Goal: Find specific page/section: Find specific page/section

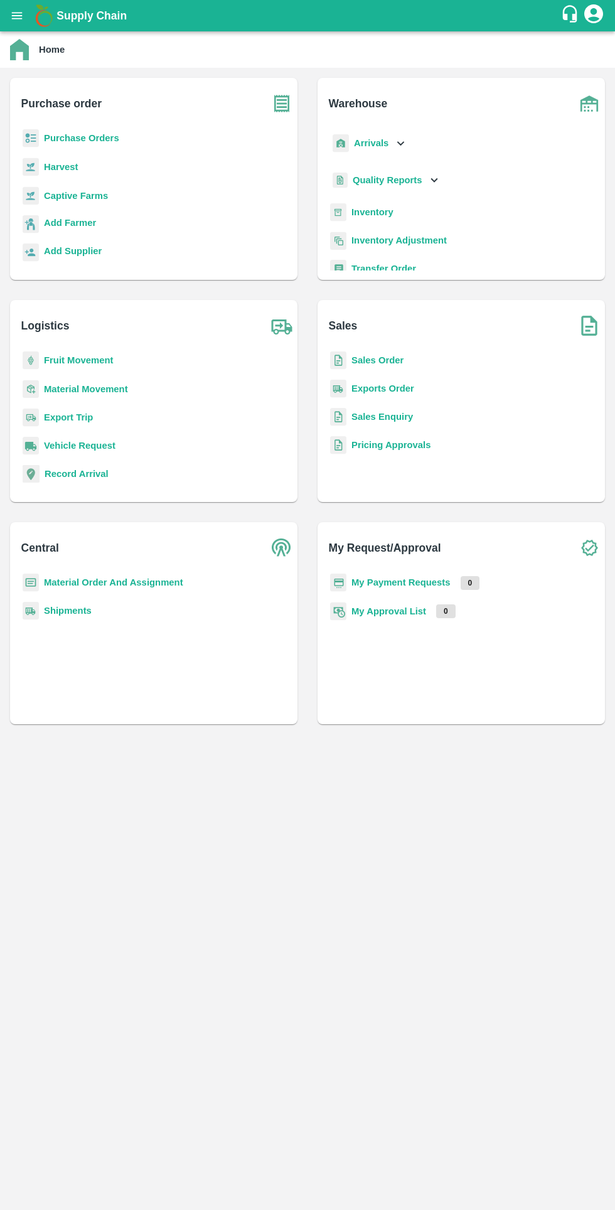
click at [17, 16] on icon "open drawer" at bounding box center [17, 15] width 11 height 7
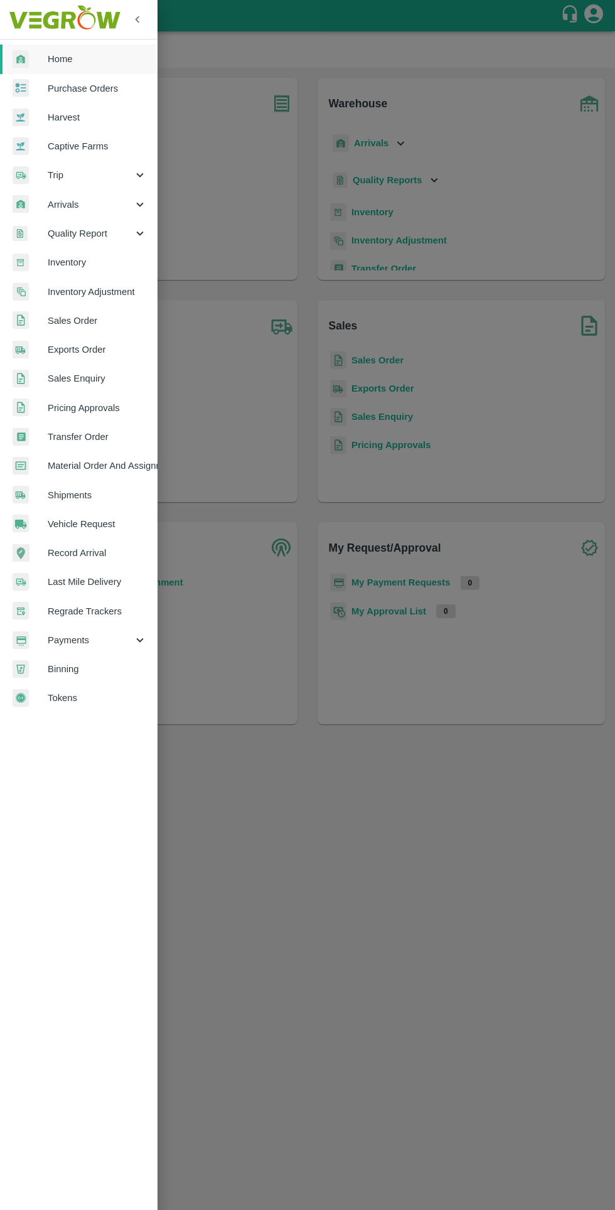
click at [100, 698] on span "Tokens" at bounding box center [97, 698] width 99 height 14
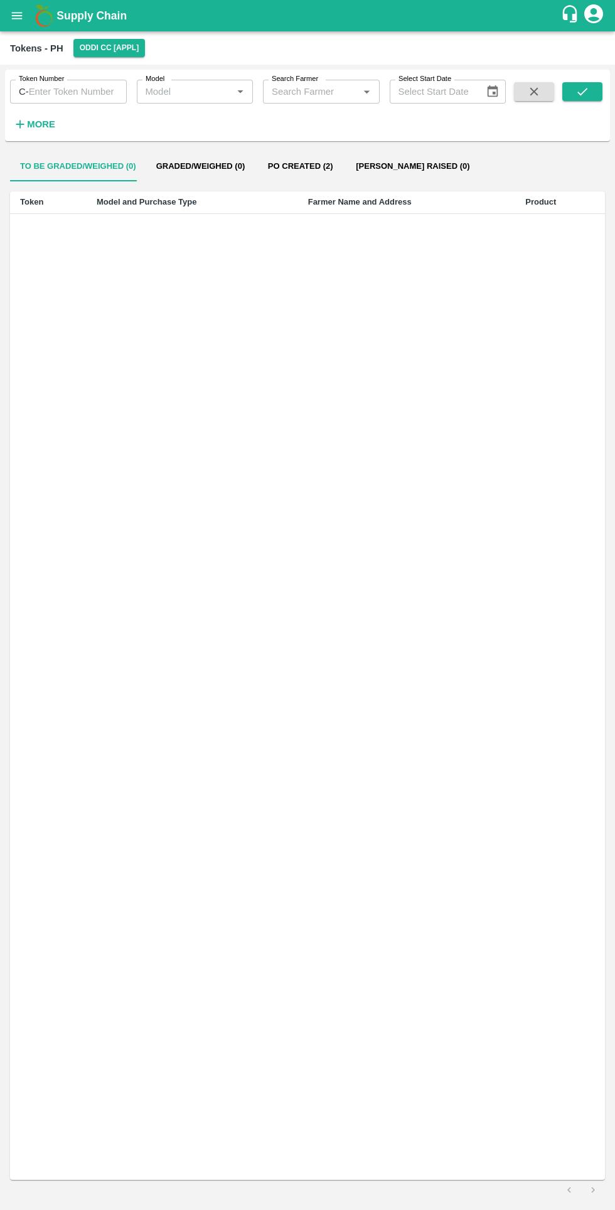
click at [329, 92] on input "Search Farmer" at bounding box center [311, 91] width 88 height 16
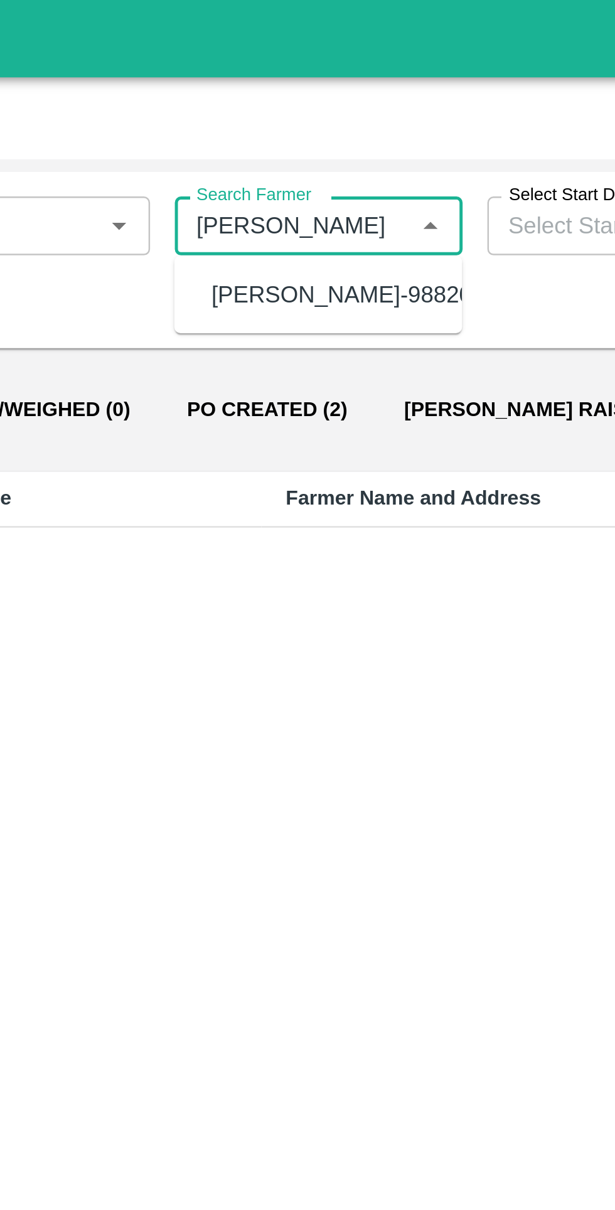
click at [351, 126] on div "CHANDER PRABHA NEGI-9882035788" at bounding box center [344, 119] width 132 height 14
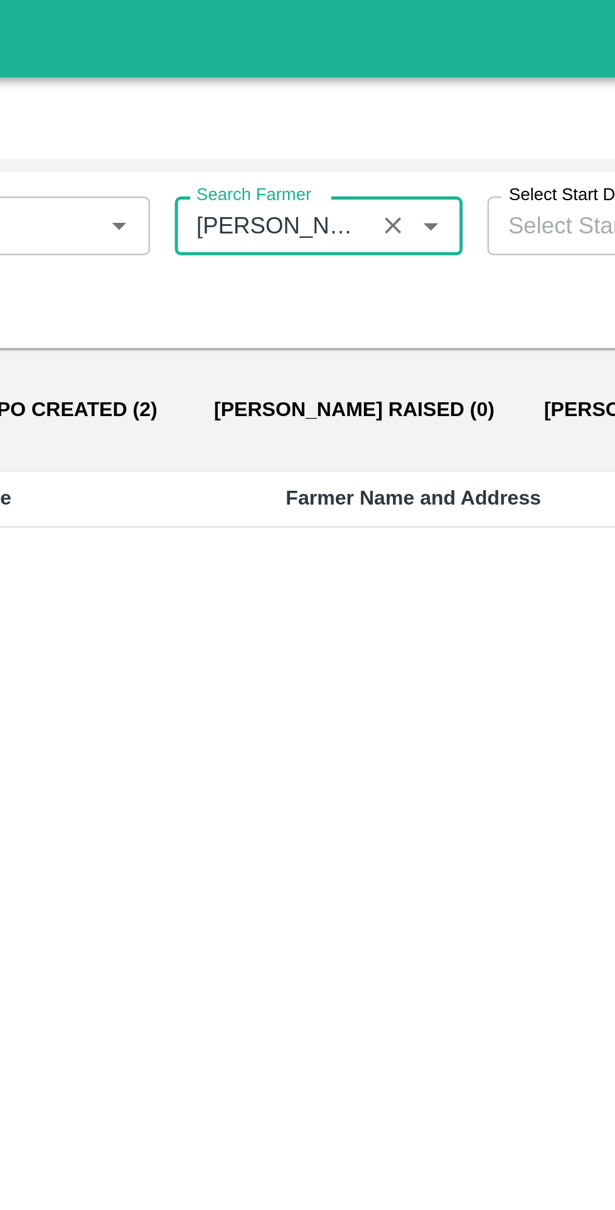
scroll to position [0, 82]
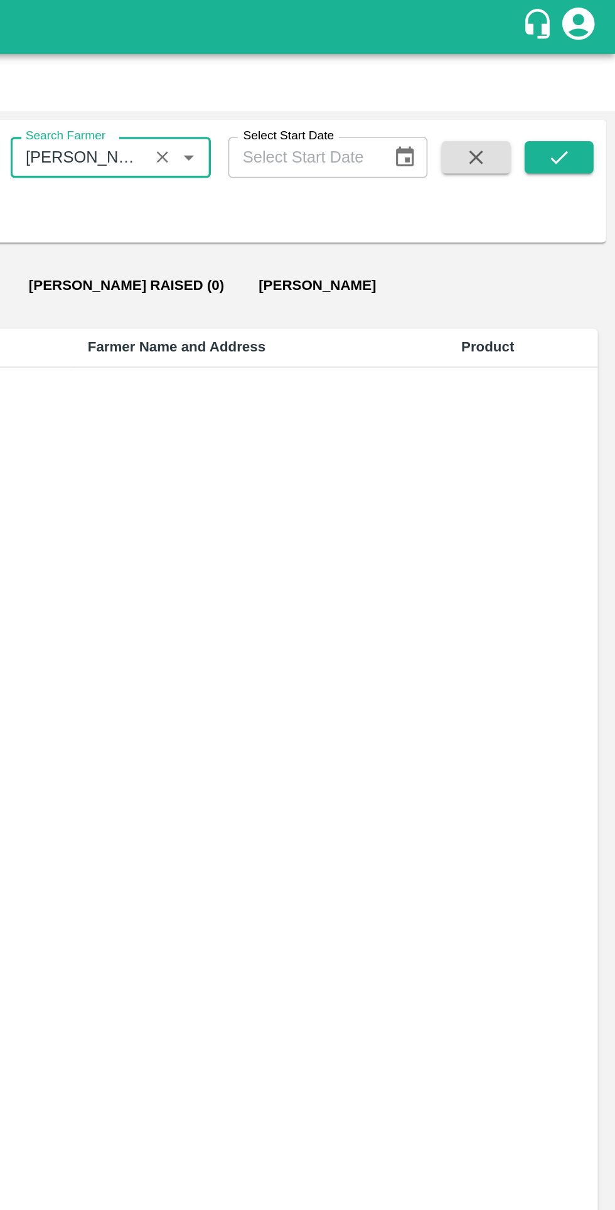
click at [589, 90] on button "submit" at bounding box center [582, 91] width 40 height 19
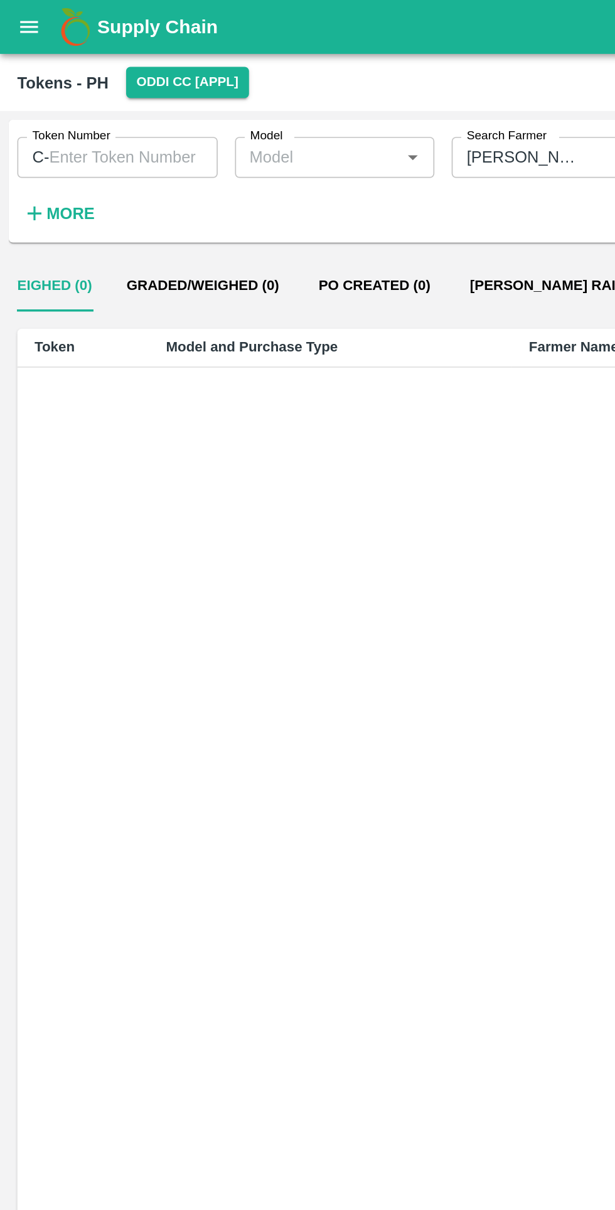
scroll to position [0, 125]
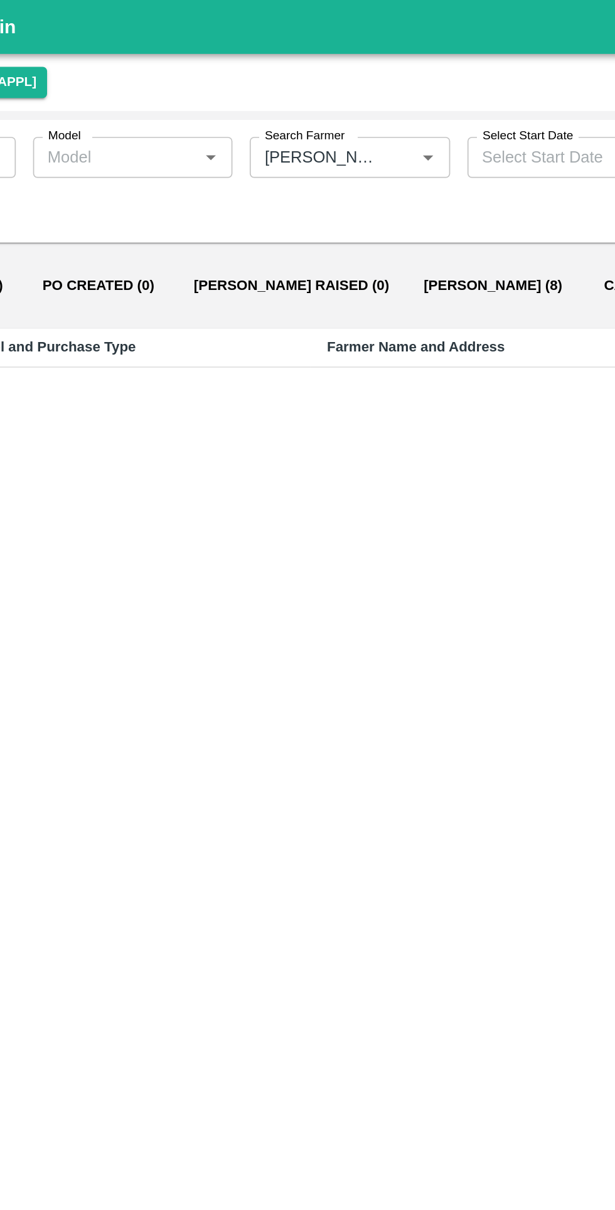
click at [355, 166] on button "Bill Pr Paid (8)" at bounding box center [405, 166] width 101 height 30
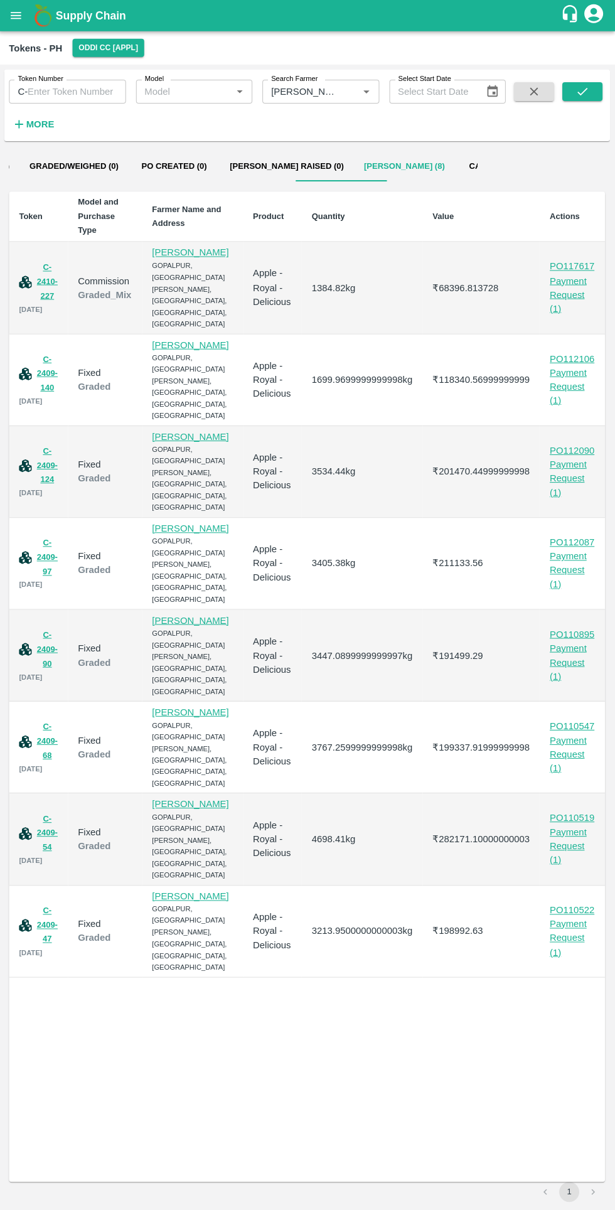
click at [362, 92] on icon "Open" at bounding box center [367, 92] width 14 height 14
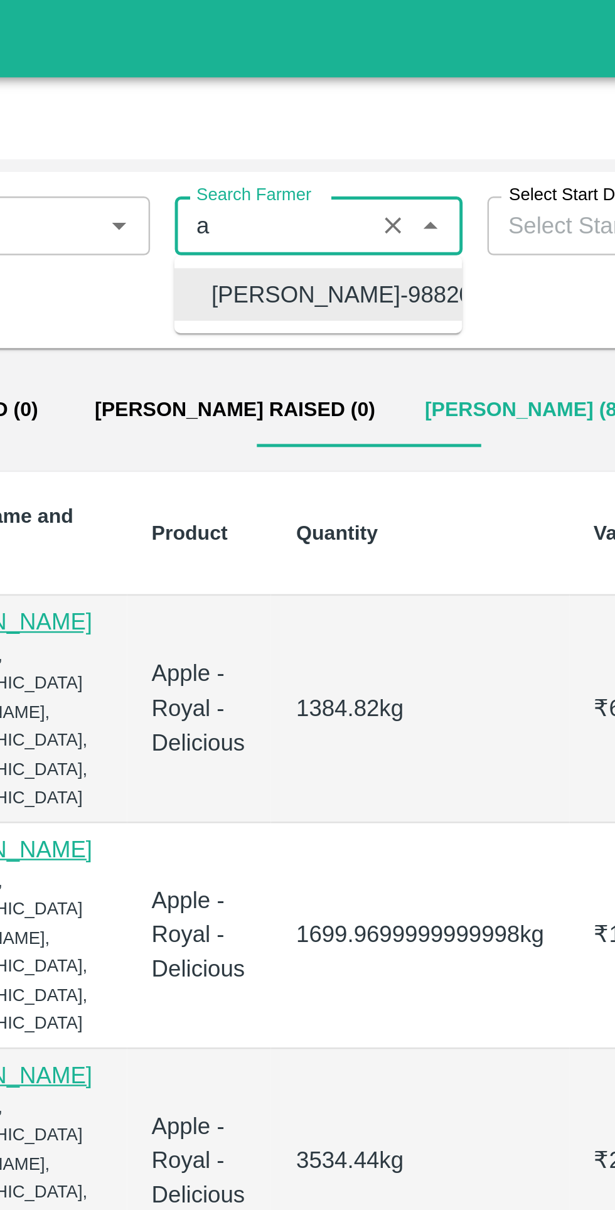
scroll to position [0, 0]
type input "abha"
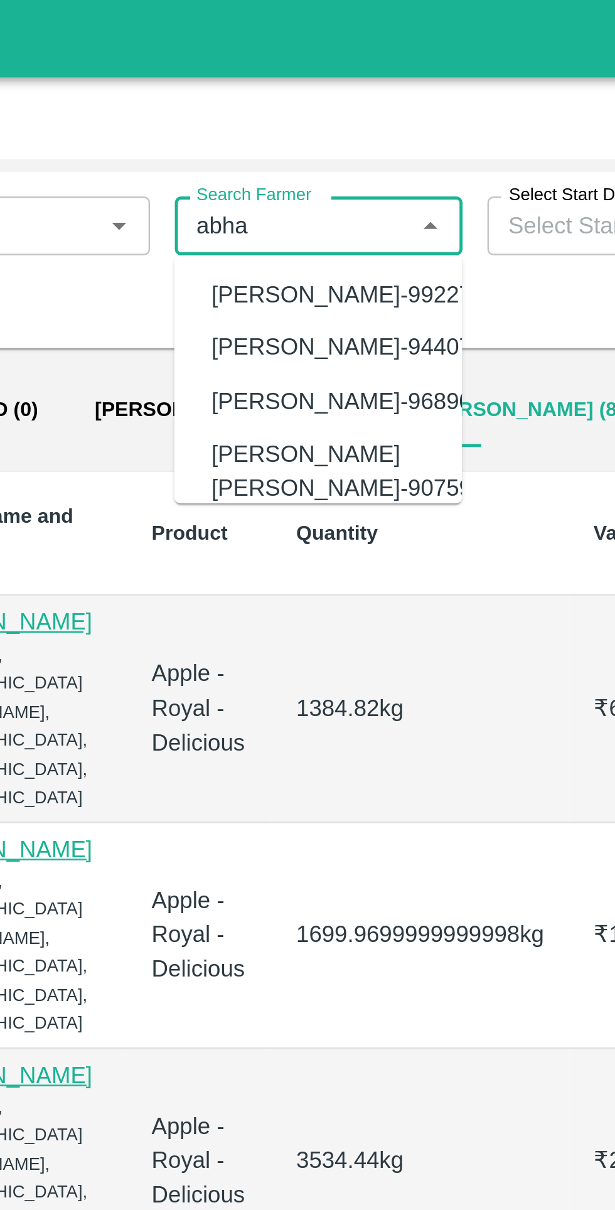
type input "abha"
click at [363, 243] on td "1384.82 kg" at bounding box center [362, 288] width 120 height 92
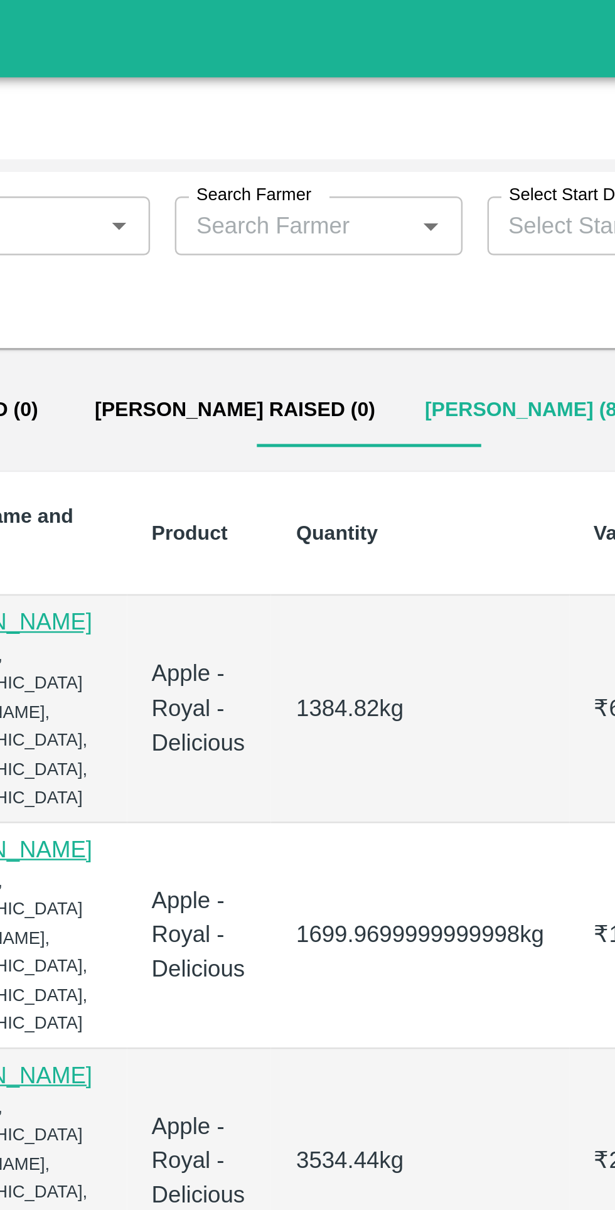
click at [339, 90] on input "Search Farmer" at bounding box center [311, 91] width 88 height 16
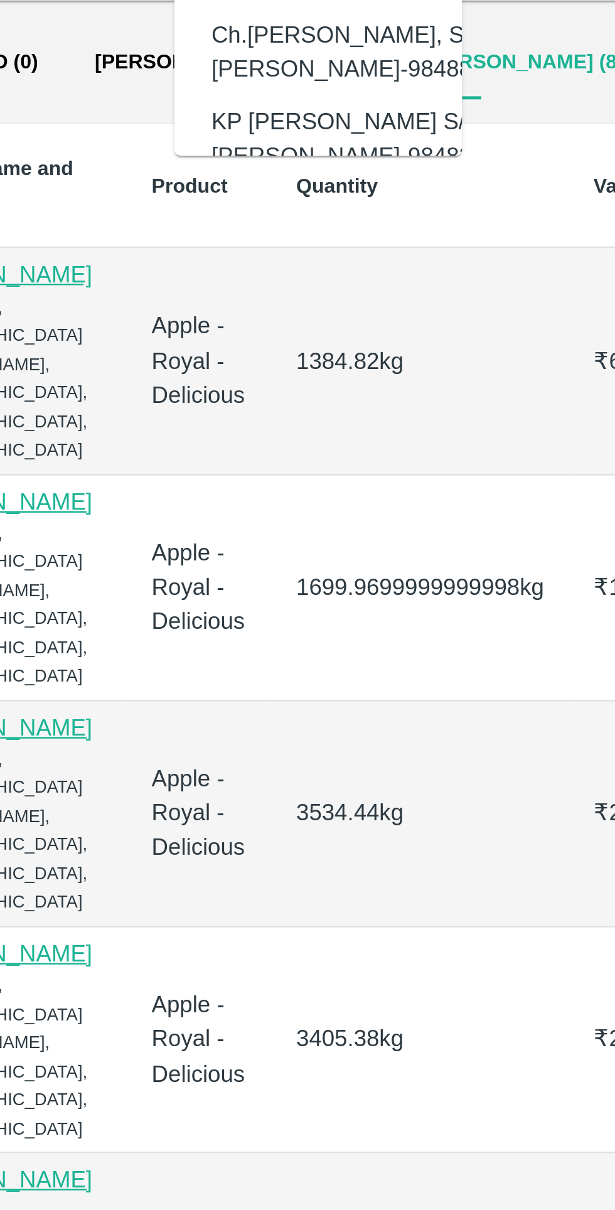
type input "Abha"
click at [411, 192] on div "To be Graded/Weighed (0) Graded/Weighed (0) Po Created (0) Bill Pr Raised (0) B…" at bounding box center [307, 675] width 605 height 1059
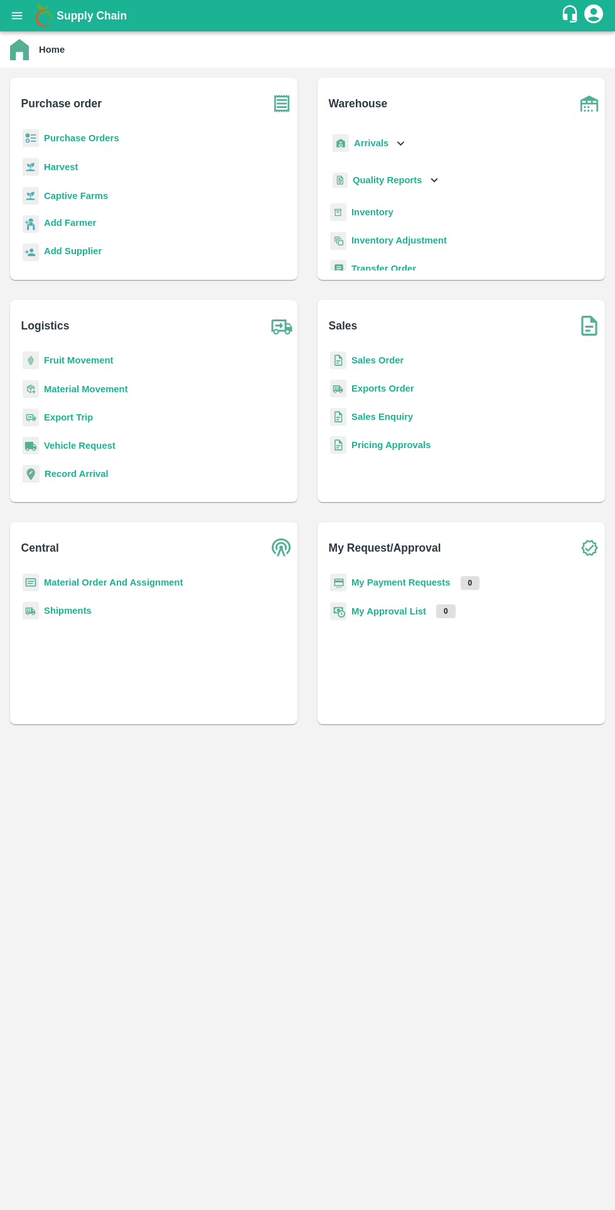
click at [17, 16] on icon "open drawer" at bounding box center [17, 15] width 11 height 7
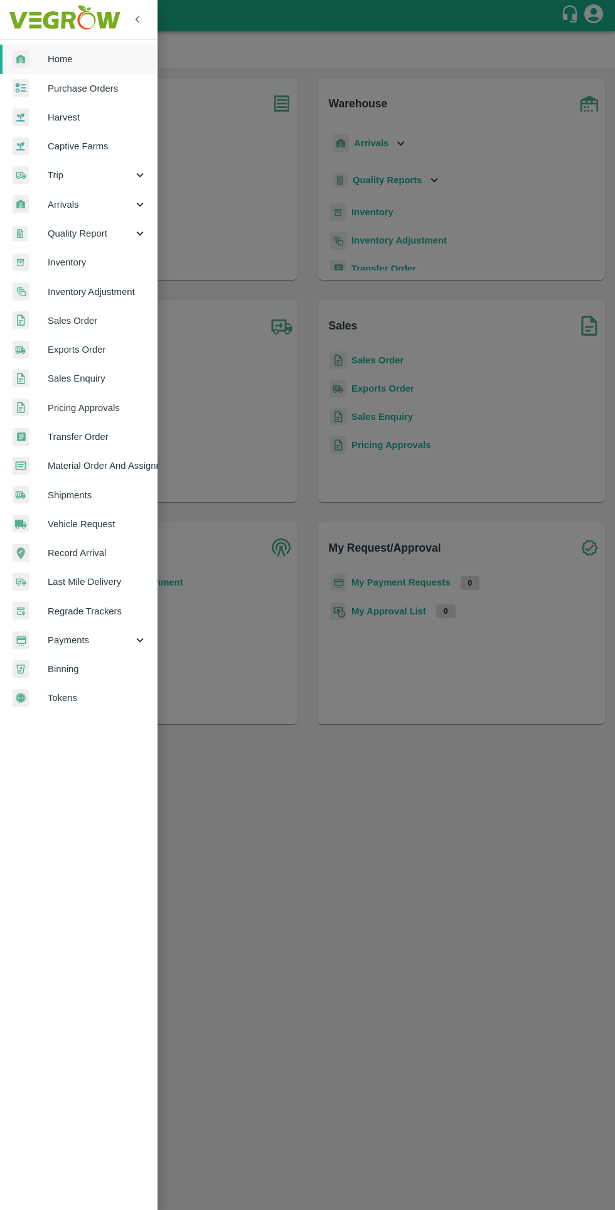
click at [50, 705] on link "Tokens" at bounding box center [78, 697] width 157 height 29
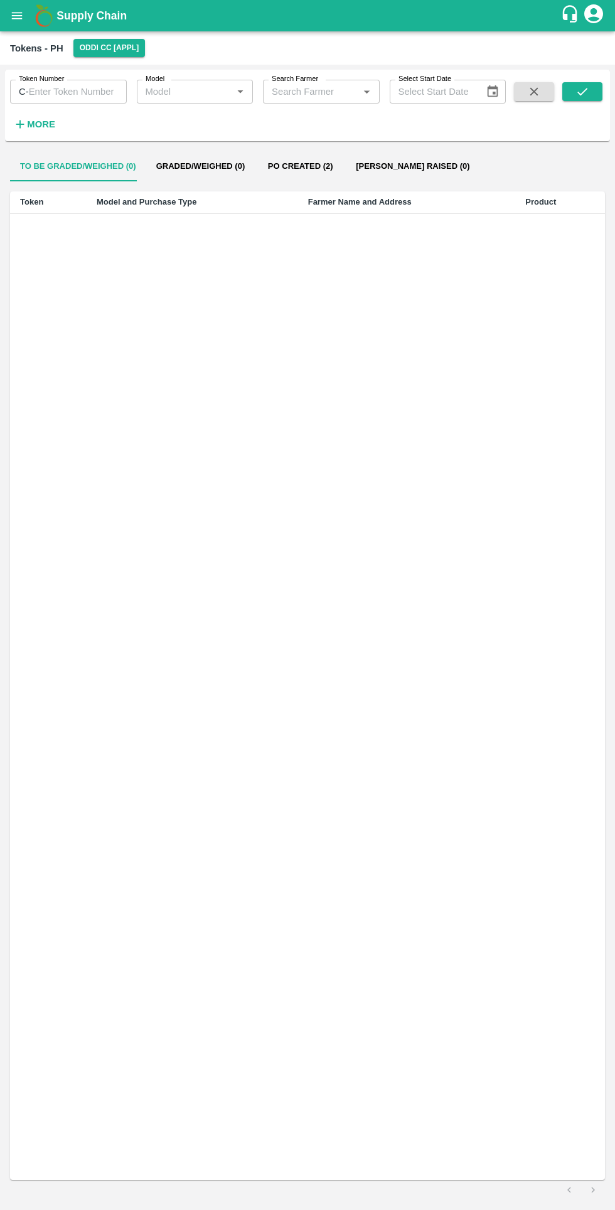
click at [298, 95] on input "Search Farmer" at bounding box center [311, 91] width 88 height 16
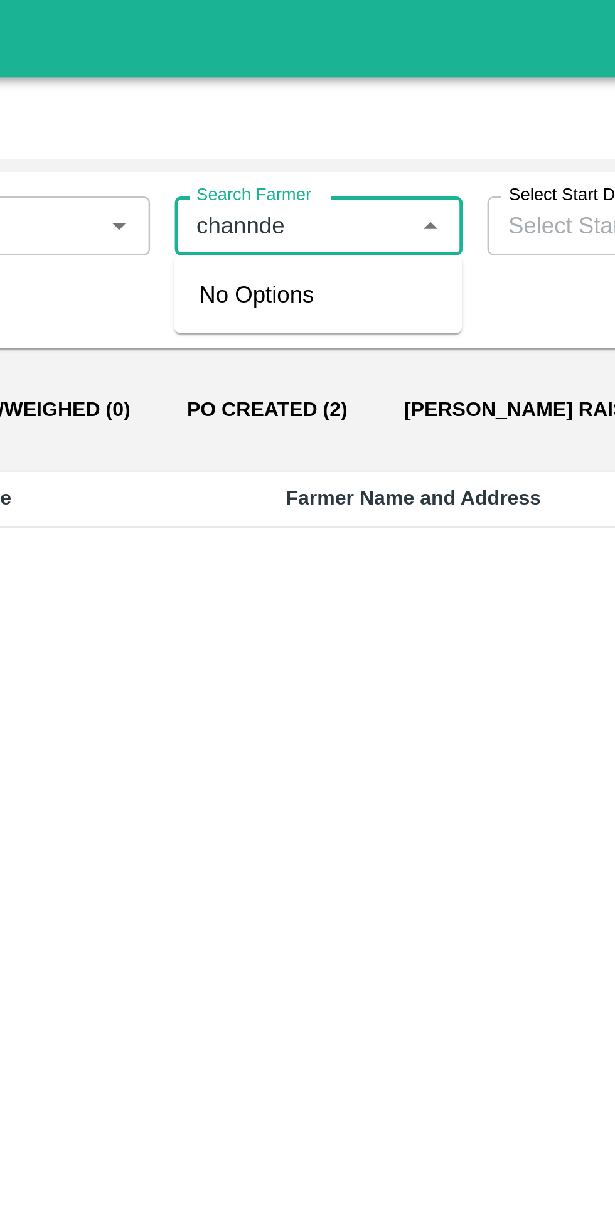
type input "channder"
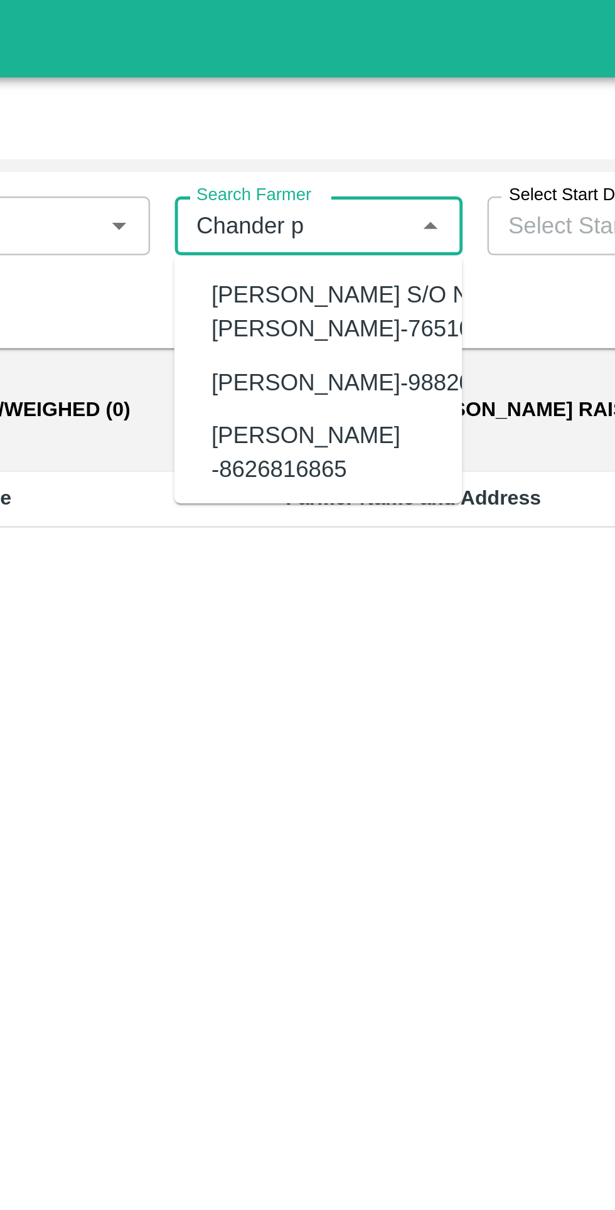
click at [296, 162] on div "CHANDER PRABHA NEGI-9882035788" at bounding box center [344, 155] width 132 height 14
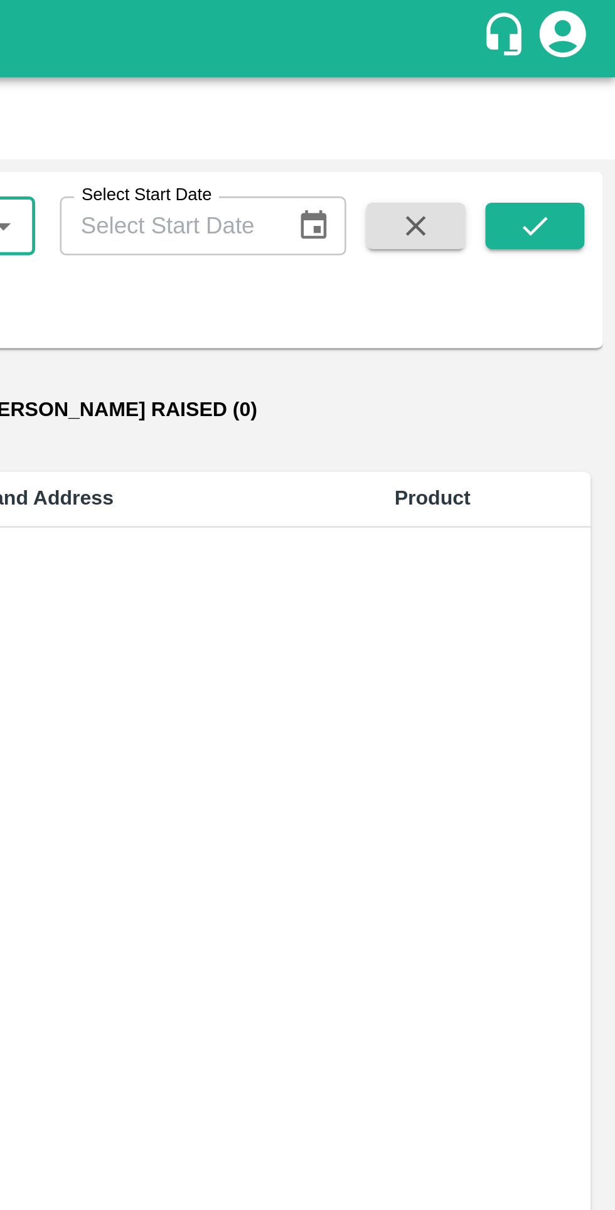
type input "CHANDER PRABHA NEGI-9882035788"
click at [564, 88] on button "submit" at bounding box center [582, 91] width 40 height 19
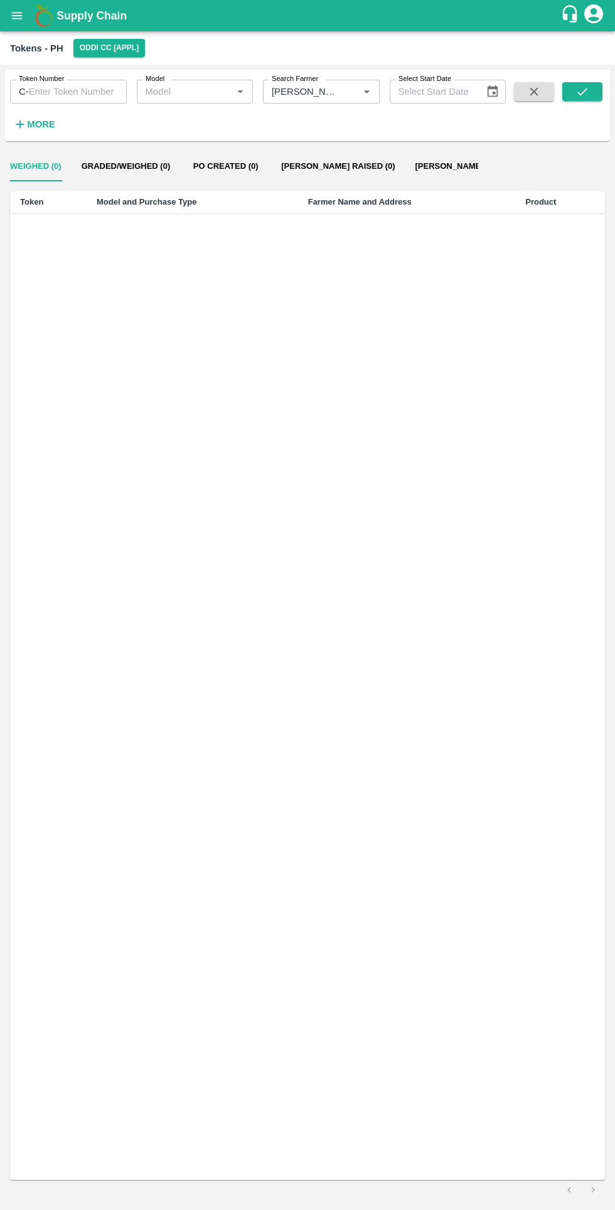
scroll to position [0, 125]
click at [355, 159] on button "Bill Pr Paid (8)" at bounding box center [405, 166] width 101 height 30
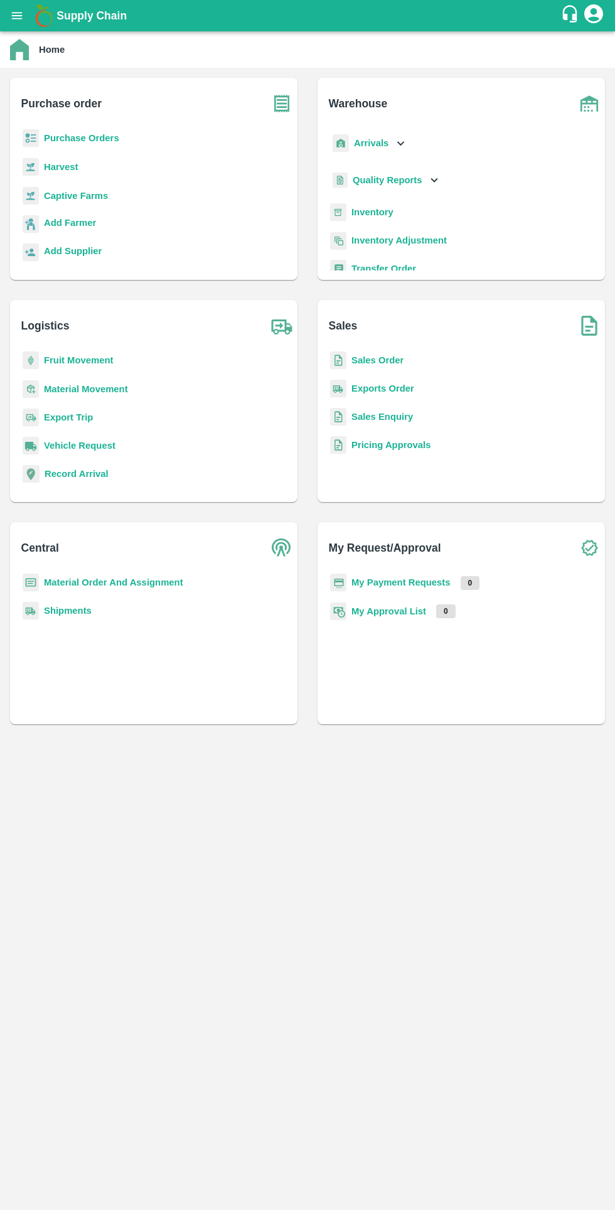
click at [383, 212] on b "Inventory" at bounding box center [372, 212] width 42 height 10
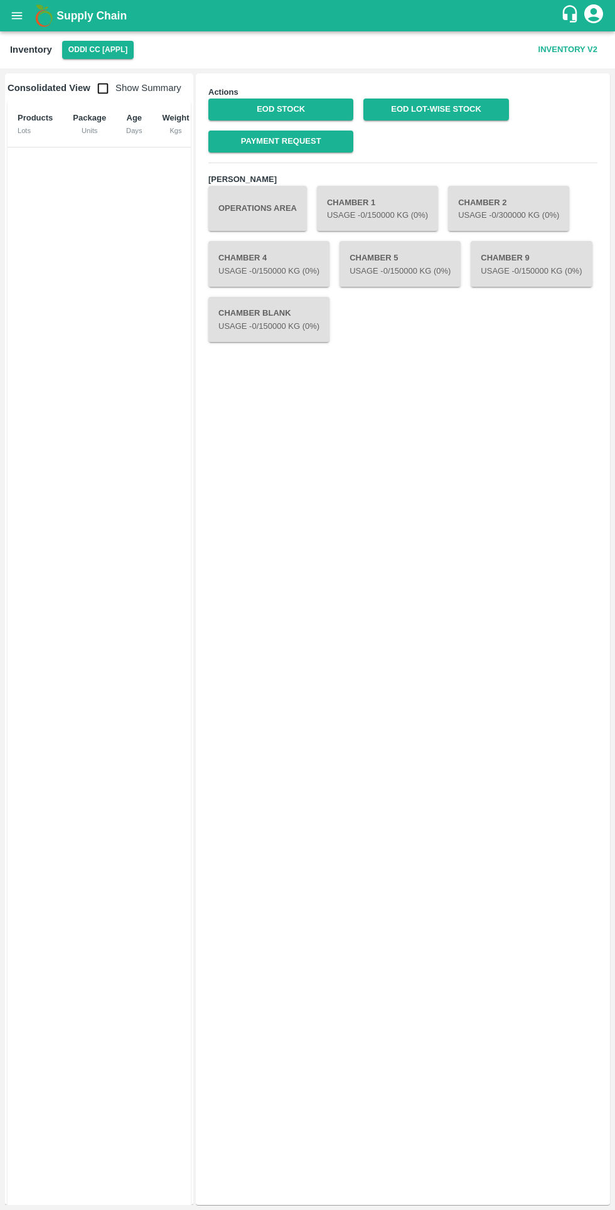
click at [118, 42] on button "Oddi CC [APPL]" at bounding box center [98, 50] width 72 height 18
click at [111, 136] on li "FruitX Oddi Mandi" at bounding box center [92, 139] width 139 height 21
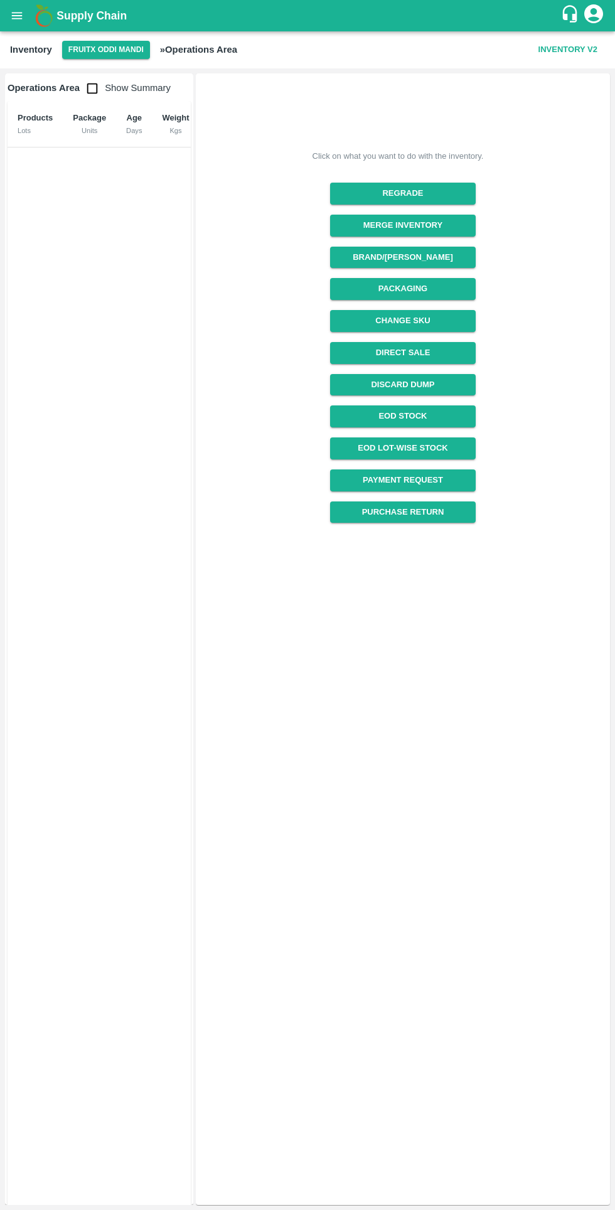
click at [425, 482] on link "Payment Request" at bounding box center [402, 480] width 145 height 22
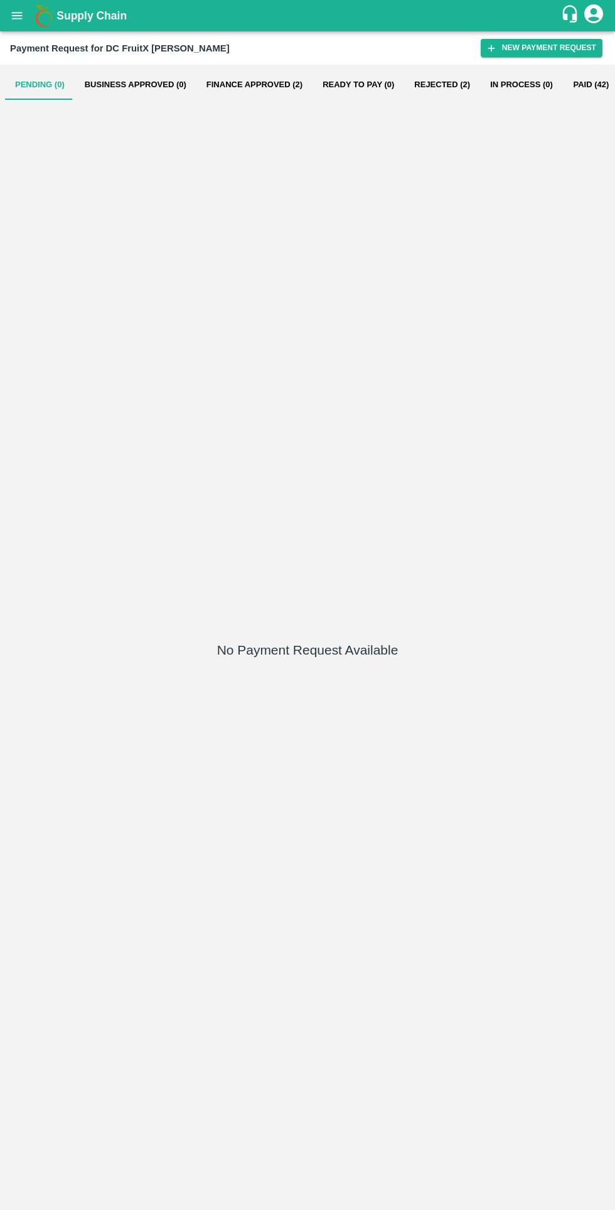
click at [262, 81] on button "Finance Approved (2)" at bounding box center [254, 85] width 116 height 30
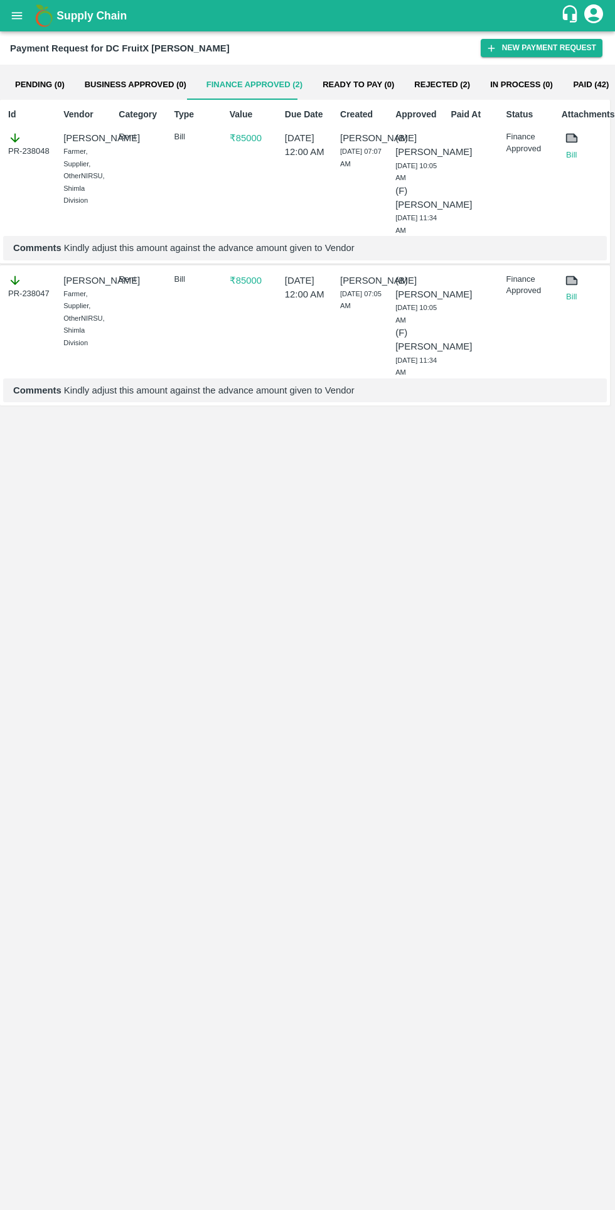
click at [571, 154] on link "Bill" at bounding box center [572, 155] width 20 height 13
